Goal: Task Accomplishment & Management: Manage account settings

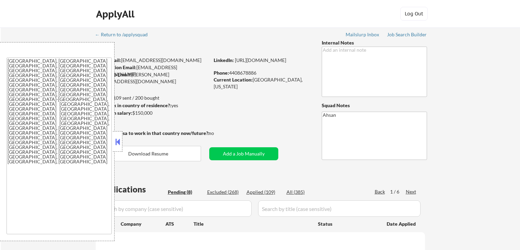
select select ""pending""
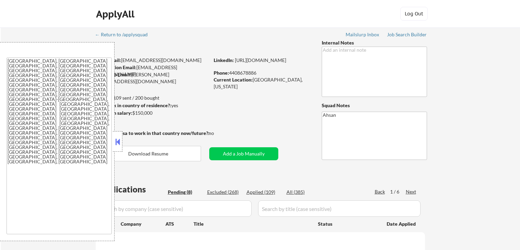
select select ""pending""
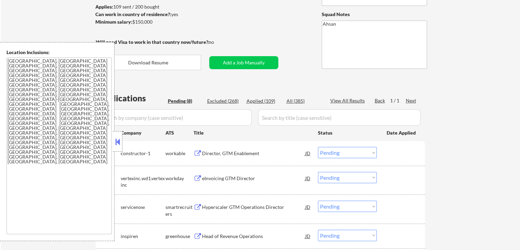
scroll to position [182, 0]
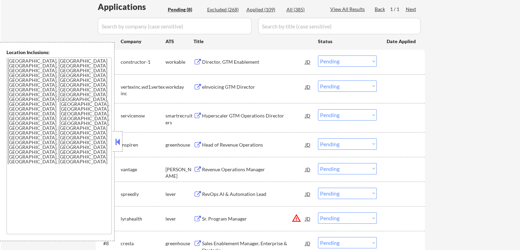
click at [209, 61] on div "Director, GTM Enablement" at bounding box center [253, 62] width 103 height 7
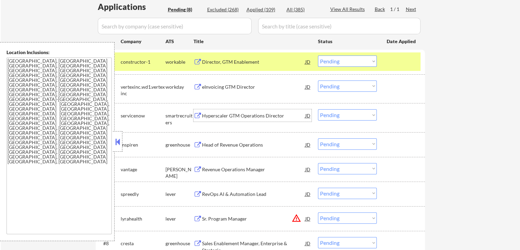
click at [220, 114] on div "Hyperscaler GTM Operations Director" at bounding box center [253, 115] width 103 height 7
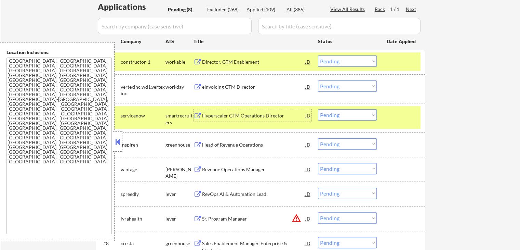
click at [350, 62] on select "Choose an option... Pending Applied Excluded (Questions) Excluded (Expired) Exc…" at bounding box center [347, 60] width 59 height 11
click at [318, 55] on select "Choose an option... Pending Applied Excluded (Questions) Excluded (Expired) Exc…" at bounding box center [347, 60] width 59 height 11
select select ""pending""
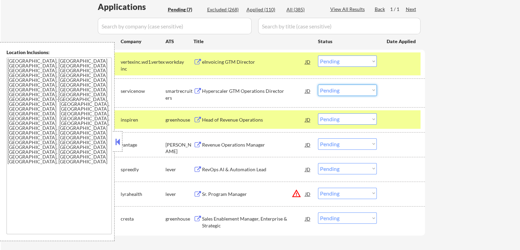
drag, startPoint x: 337, startPoint y: 90, endPoint x: 339, endPoint y: 95, distance: 5.5
click at [337, 90] on select "Choose an option... Pending Applied Excluded (Questions) Excluded (Expired) Exc…" at bounding box center [347, 90] width 59 height 11
click at [318, 85] on select "Choose an option... Pending Applied Excluded (Questions) Excluded (Expired) Exc…" at bounding box center [347, 90] width 59 height 11
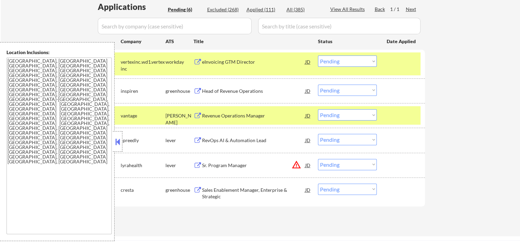
click at [206, 90] on div "Head of Revenue Operations" at bounding box center [253, 91] width 103 height 7
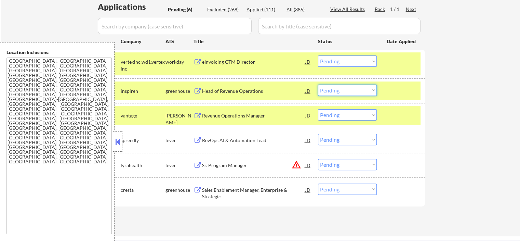
drag, startPoint x: 340, startPoint y: 89, endPoint x: 343, endPoint y: 95, distance: 5.8
click at [341, 90] on select "Choose an option... Pending Applied Excluded (Questions) Excluded (Expired) Exc…" at bounding box center [347, 90] width 59 height 11
click at [318, 85] on select "Choose an option... Pending Applied Excluded (Questions) Excluded (Expired) Exc…" at bounding box center [347, 90] width 59 height 11
click at [214, 115] on div "Revenue Operations Manager" at bounding box center [253, 115] width 103 height 7
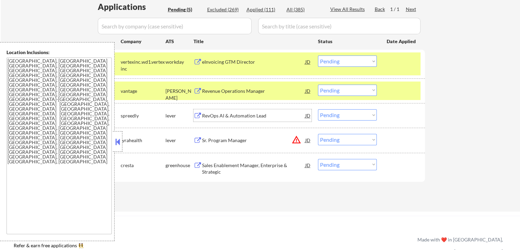
drag, startPoint x: 336, startPoint y: 91, endPoint x: 337, endPoint y: 94, distance: 3.8
click at [336, 91] on select "Choose an option... Pending Applied Excluded (Questions) Excluded (Expired) Exc…" at bounding box center [347, 90] width 59 height 11
click at [318, 85] on select "Choose an option... Pending Applied Excluded (Questions) Excluded (Expired) Exc…" at bounding box center [347, 90] width 59 height 11
select select ""pending""
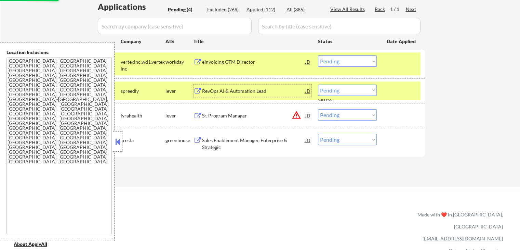
click at [207, 93] on div "RevOps AI & Automation Lead" at bounding box center [253, 91] width 103 height 7
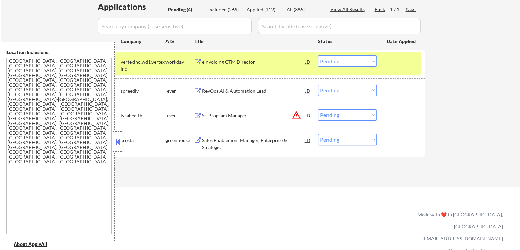
click at [118, 140] on button at bounding box center [118, 142] width 8 height 10
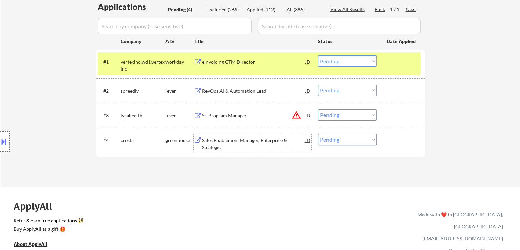
click at [200, 144] on div "Sales Enablement Manager, Enterprise & Strategic JD warning_amber" at bounding box center [253, 142] width 118 height 16
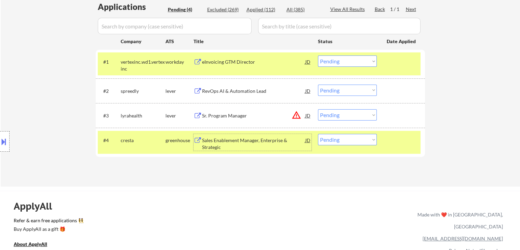
click at [345, 138] on select "Choose an option... Pending Applied Excluded (Questions) Excluded (Expired) Exc…" at bounding box center [347, 139] width 59 height 11
select select ""applied""
click at [318, 134] on select "Choose an option... Pending Applied Excluded (Questions) Excluded (Expired) Exc…" at bounding box center [347, 139] width 59 height 11
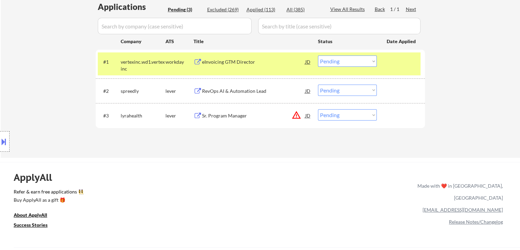
click at [329, 91] on select "Choose an option... Pending Applied Excluded (Questions) Excluded (Expired) Exc…" at bounding box center [347, 90] width 59 height 11
click at [318, 85] on select "Choose an option... Pending Applied Excluded (Questions) Excluded (Expired) Exc…" at bounding box center [347, 90] width 59 height 11
click at [211, 115] on div "Sr. Program Manager" at bounding box center [253, 115] width 103 height 7
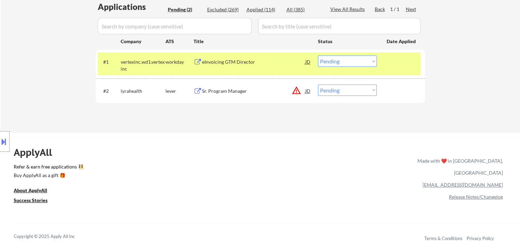
click at [335, 95] on select "Choose an option... Pending Applied Excluded (Questions) Excluded (Expired) Exc…" at bounding box center [347, 90] width 59 height 11
select select ""applied""
click at [318, 85] on select "Choose an option... Pending Applied Excluded (Questions) Excluded (Expired) Exc…" at bounding box center [347, 90] width 59 height 11
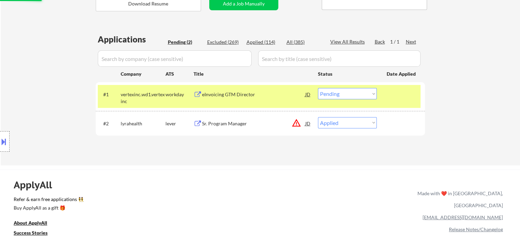
scroll to position [137, 0]
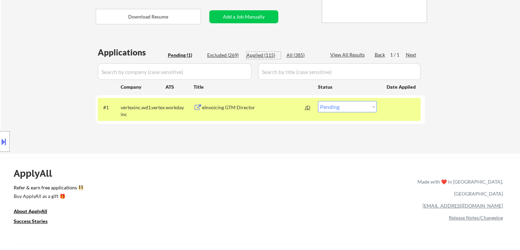
click at [261, 54] on div "Applied (115)" at bounding box center [264, 55] width 34 height 7
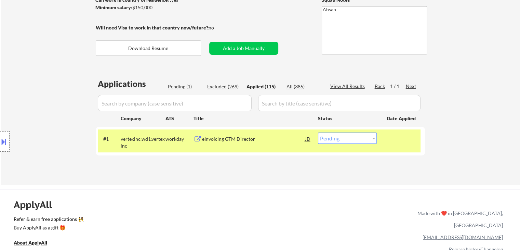
scroll to position [46, 0]
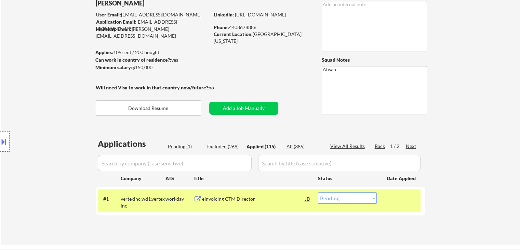
select select ""applied""
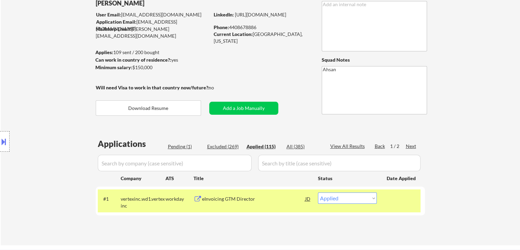
select select ""applied""
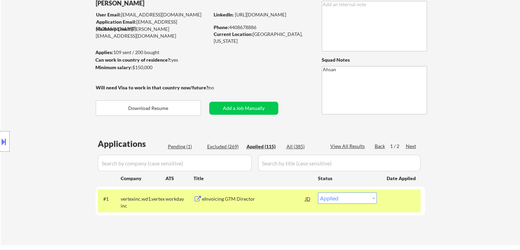
select select ""applied""
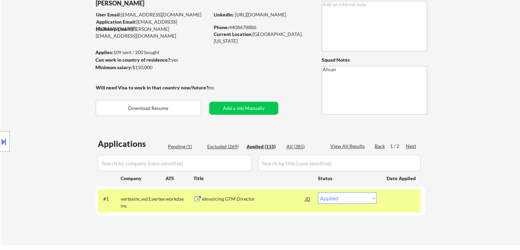
select select ""applied""
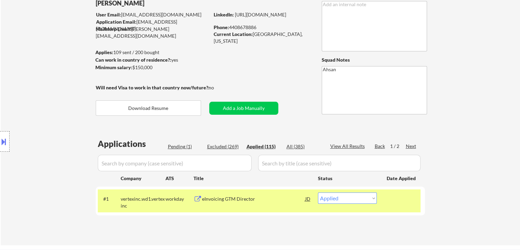
select select ""applied""
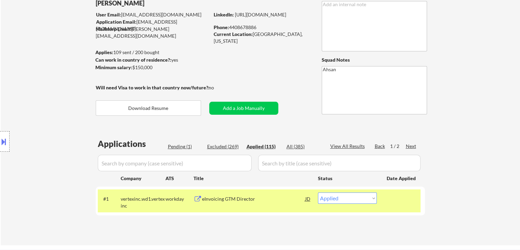
select select ""applied""
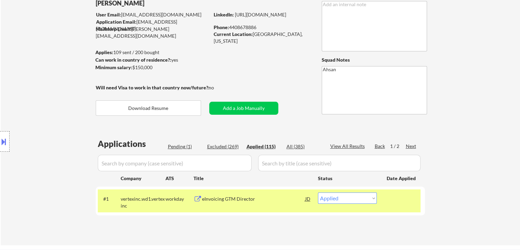
select select ""applied""
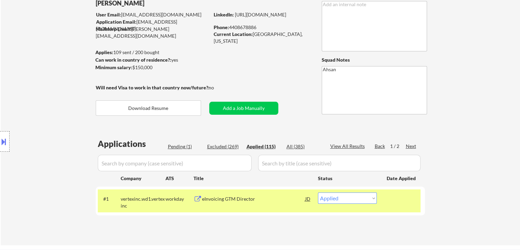
select select ""applied""
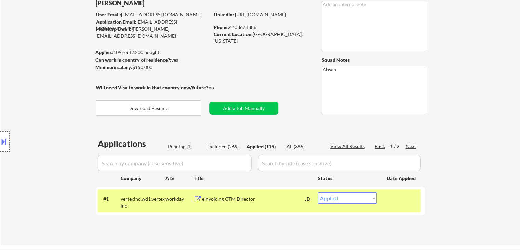
select select ""applied""
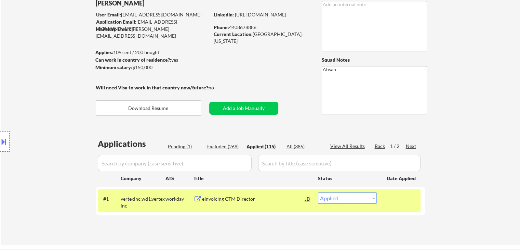
select select ""applied""
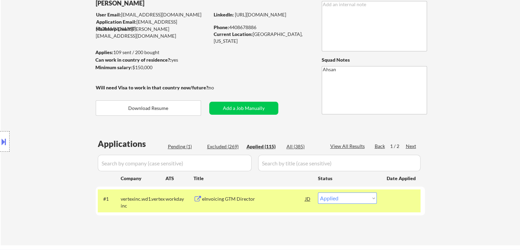
select select ""applied""
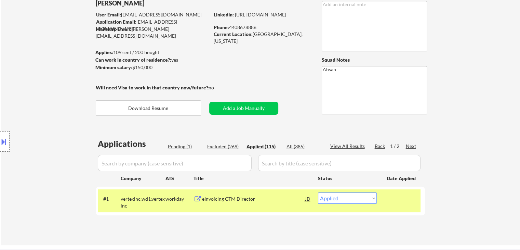
select select ""applied""
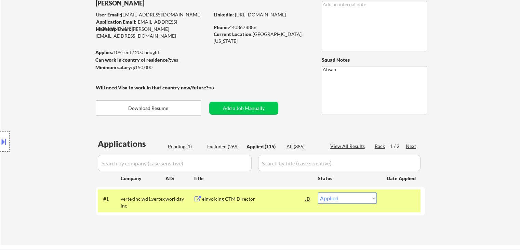
select select ""applied""
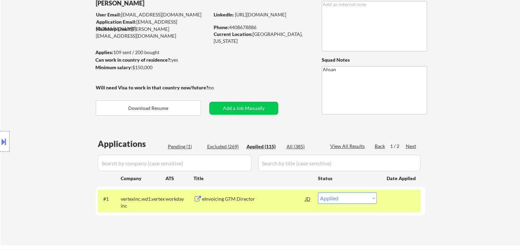
select select ""applied""
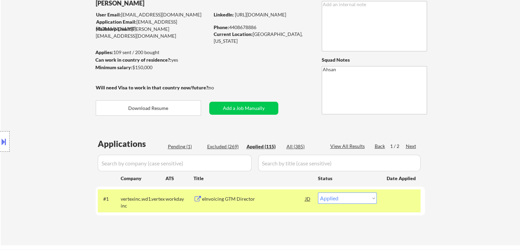
select select ""applied""
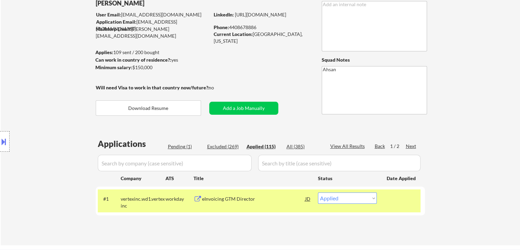
select select ""applied""
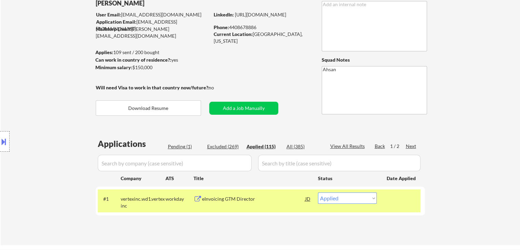
select select ""applied""
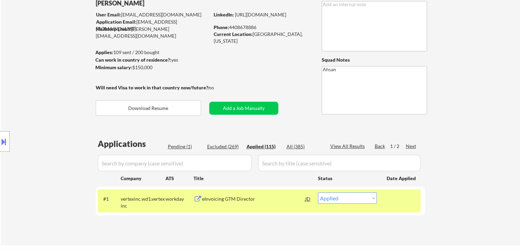
select select ""applied""
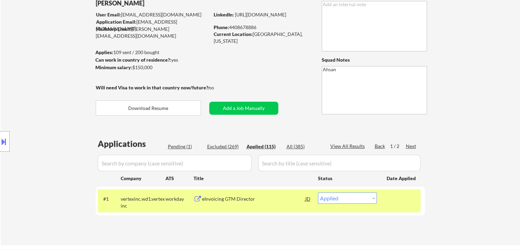
select select ""applied""
